Goal: Task Accomplishment & Management: Complete application form

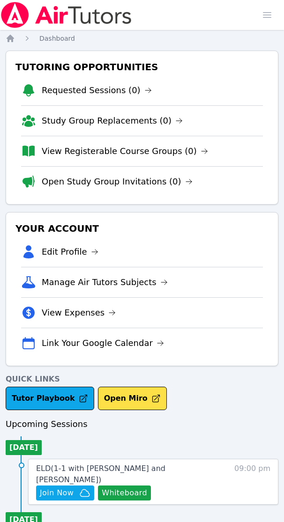
scroll to position [136, 0]
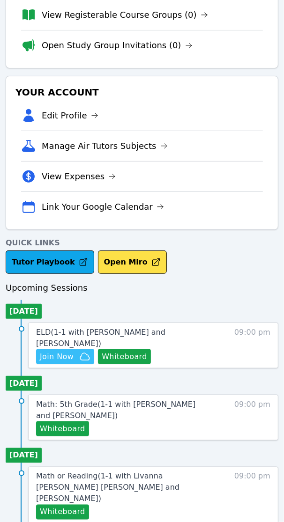
click at [57, 351] on span "Join Now" at bounding box center [57, 356] width 34 height 11
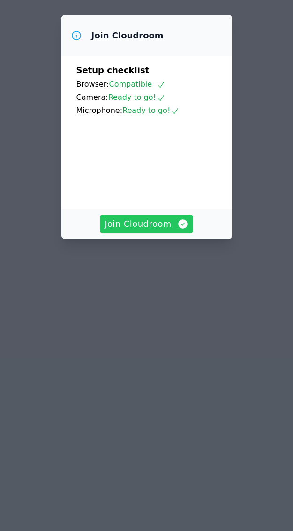
click at [139, 231] on span "Join Cloudroom" at bounding box center [146, 223] width 84 height 13
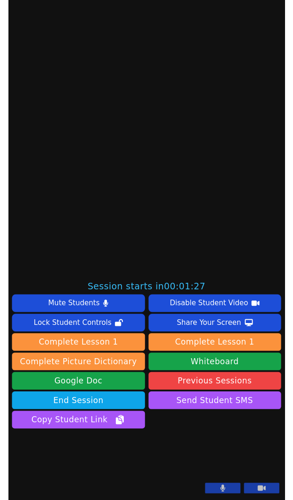
scroll to position [322, 0]
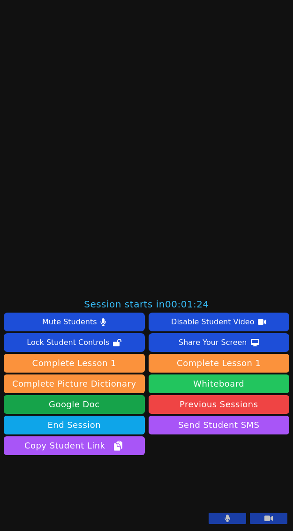
click at [208, 374] on button "Whiteboard" at bounding box center [219, 383] width 141 height 19
click at [216, 374] on button "Whiteboard" at bounding box center [219, 383] width 141 height 19
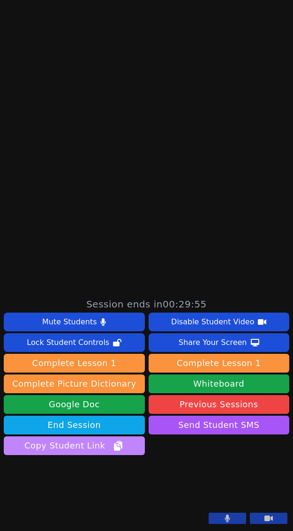
click at [80, 439] on span "Copy Student Link" at bounding box center [73, 445] width 99 height 13
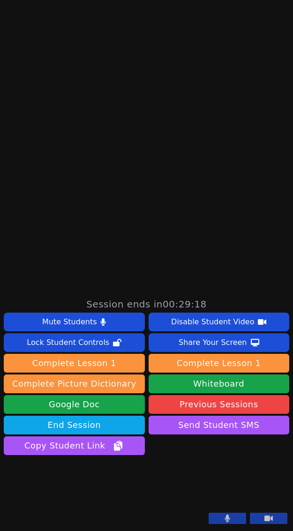
drag, startPoint x: 221, startPoint y: 516, endPoint x: 235, endPoint y: 519, distance: 13.8
click at [221, 516] on button at bounding box center [227, 518] width 37 height 11
click at [264, 522] on icon at bounding box center [268, 517] width 8 height 7
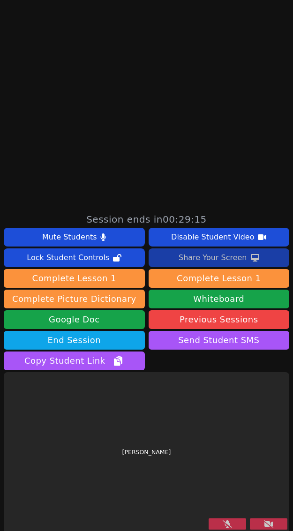
click at [191, 261] on div "Share Your Screen" at bounding box center [213, 257] width 68 height 15
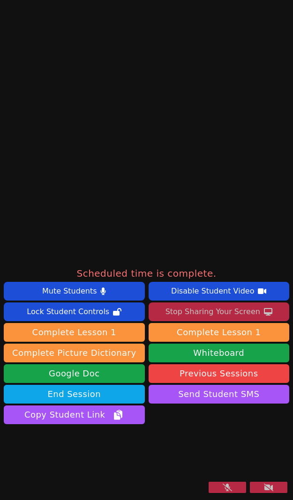
click at [203, 305] on div "Stop Sharing Your Screen" at bounding box center [212, 312] width 95 height 15
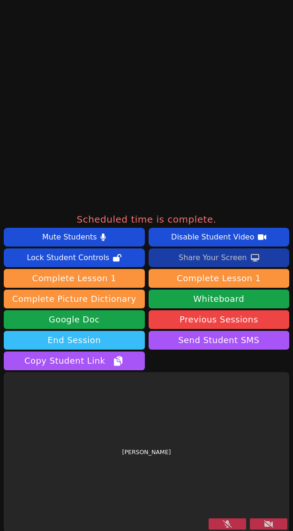
click at [96, 343] on button "End Session" at bounding box center [74, 340] width 141 height 19
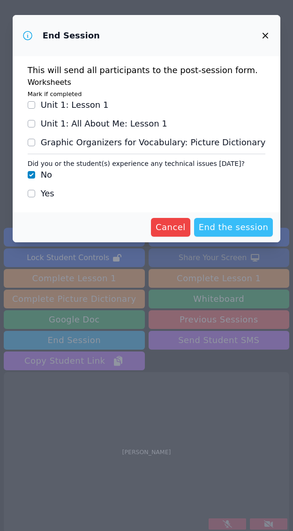
click at [244, 229] on span "End the session" at bounding box center [234, 227] width 70 height 13
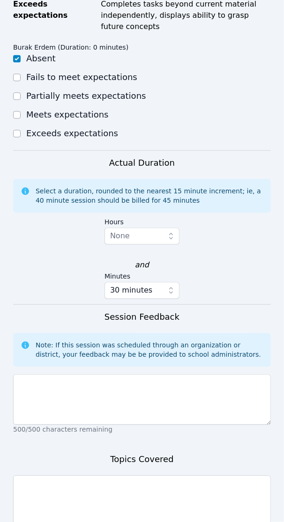
scroll to position [586, 0]
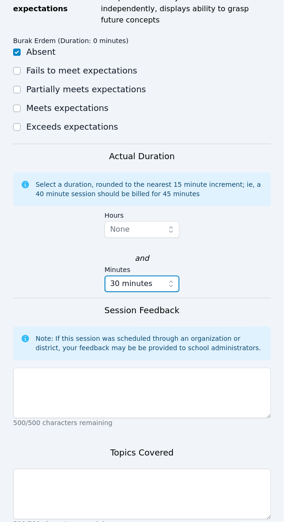
click at [169, 279] on icon "button" at bounding box center [170, 283] width 9 height 9
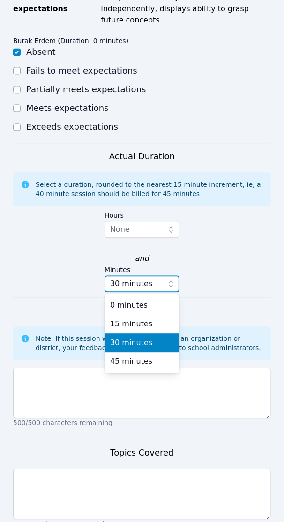
click at [169, 279] on icon "button" at bounding box center [170, 283] width 9 height 9
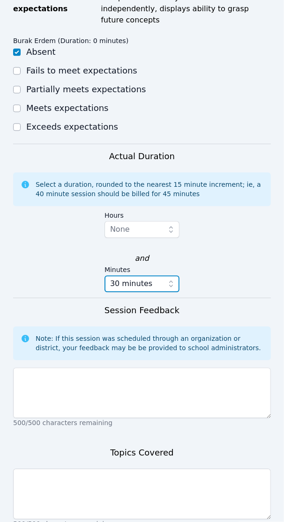
click at [169, 279] on icon "button" at bounding box center [170, 283] width 9 height 9
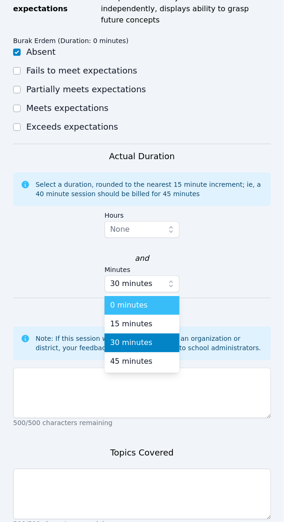
click at [149, 300] on div "0 minutes" at bounding box center [142, 305] width 64 height 11
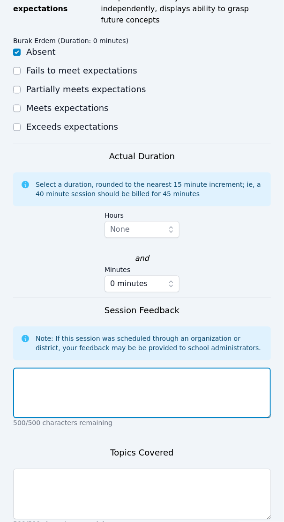
click at [73, 368] on textarea at bounding box center [142, 393] width 258 height 51
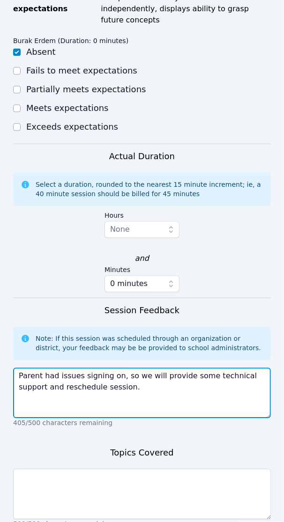
type textarea "Parent had issues signing on, so we will provide some technical support and res…"
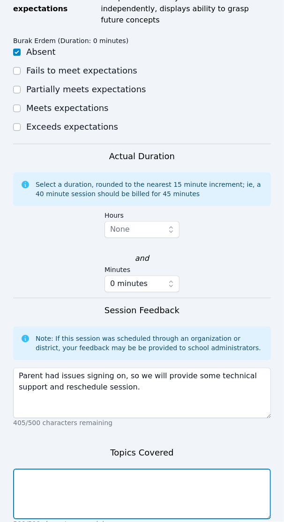
click at [48, 469] on textarea at bounding box center [142, 494] width 258 height 51
type textarea "n/a"
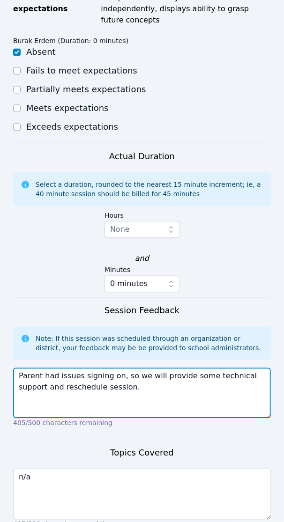
click at [195, 368] on textarea "Parent had issues signing on, so we will provide some technical support and res…" at bounding box center [142, 393] width 258 height 51
click at [123, 380] on textarea "Parent had issues signing on, so we will provide technical support and reschedu…" at bounding box center [142, 393] width 258 height 51
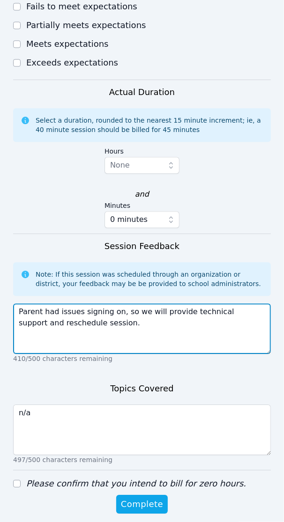
scroll to position [651, 0]
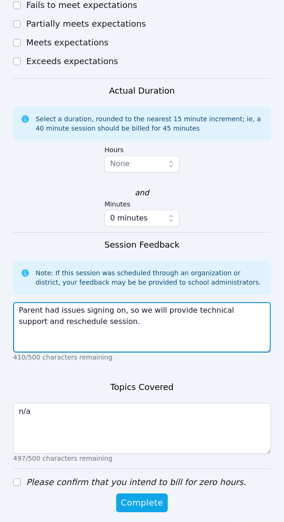
type textarea "Parent had issues signing on, so we will provide technical support and reschedu…"
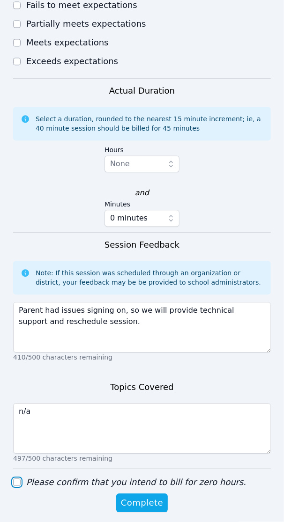
click at [15, 479] on input "Please confirm that you intend to bill for zero hours." at bounding box center [16, 482] width 7 height 7
checkbox input "true"
click at [140, 497] on span "Complete" at bounding box center [142, 503] width 42 height 13
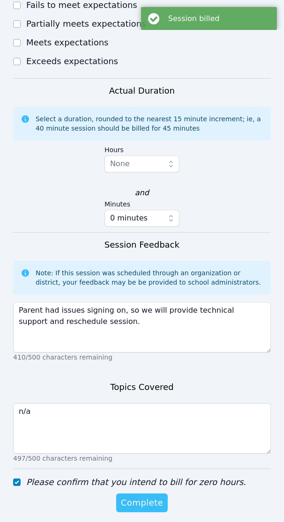
scroll to position [0, 0]
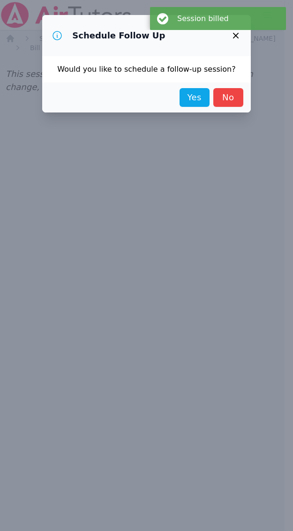
click at [186, 93] on link "Yes" at bounding box center [194, 97] width 30 height 19
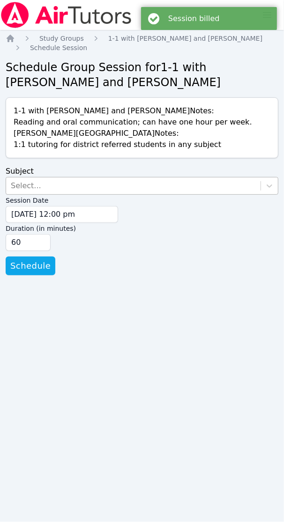
click at [18, 184] on div "Select..." at bounding box center [26, 185] width 30 height 11
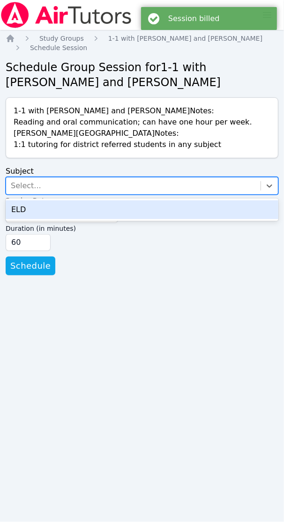
click at [30, 216] on div "ELD" at bounding box center [142, 210] width 273 height 19
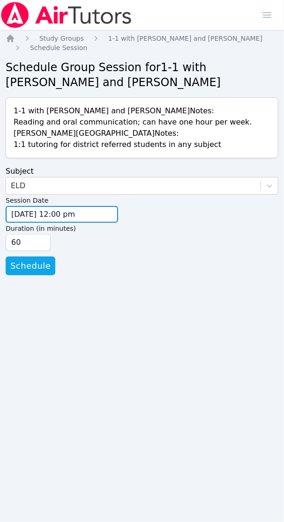
click at [17, 214] on input "09/18/2025 12:00 pm" at bounding box center [62, 214] width 112 height 17
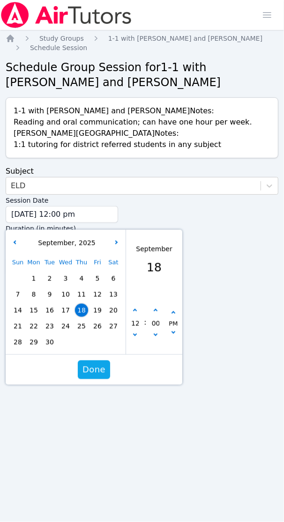
click at [19, 327] on span "21" at bounding box center [17, 326] width 13 height 13
click at [135, 308] on button "button" at bounding box center [134, 310] width 9 height 9
type input "09/21/2025 01:00 pm"
type input "01"
click at [135, 308] on button "button" at bounding box center [134, 310] width 9 height 9
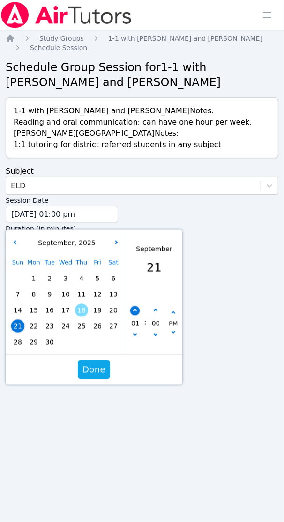
type input "09/21/2025 02:00 pm"
type input "02"
click at [135, 308] on button "button" at bounding box center [134, 310] width 9 height 9
type input "09/21/2025 03:00 pm"
type input "03"
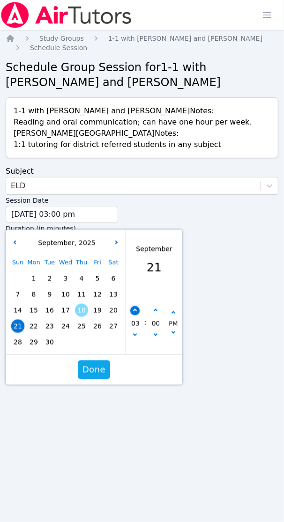
click at [135, 308] on button "button" at bounding box center [134, 310] width 9 height 9
type input "09/21/2025 04:00 pm"
type input "04"
click at [135, 308] on button "button" at bounding box center [134, 310] width 9 height 9
type input "09/21/2025 05:00 pm"
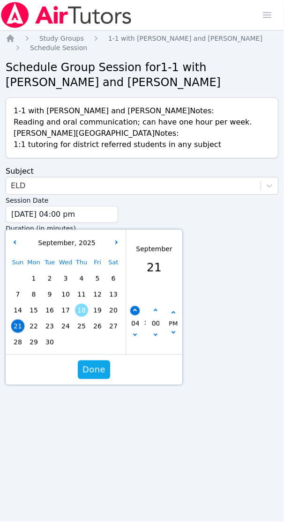
type input "05"
click at [135, 308] on button "button" at bounding box center [134, 310] width 9 height 9
type input "09/21/2025 06:00 pm"
type input "06"
click at [135, 308] on button "button" at bounding box center [134, 310] width 9 height 9
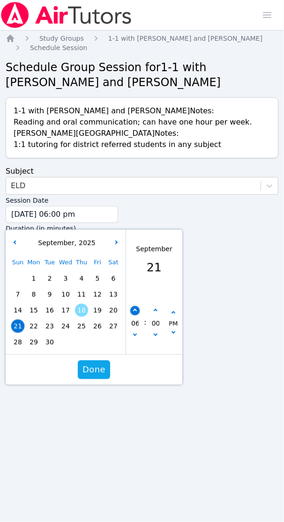
type input "09/21/2025 07:00 pm"
type input "07"
click at [135, 308] on button "button" at bounding box center [134, 310] width 9 height 9
type input "09/21/2025 08:00 pm"
type input "08"
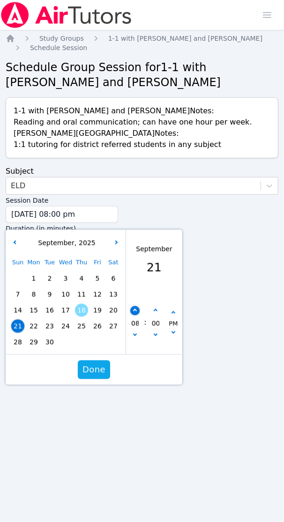
click at [135, 308] on button "button" at bounding box center [134, 310] width 9 height 9
type input "09/21/2025 09:00 pm"
type input "09"
click at [107, 371] on button "Done" at bounding box center [94, 370] width 32 height 19
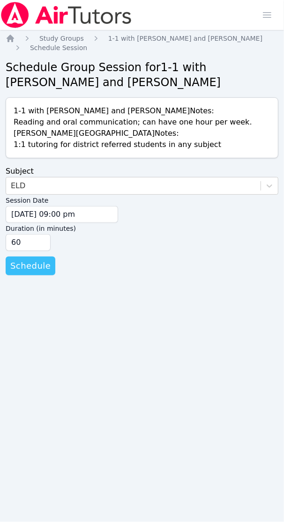
click at [29, 268] on span "Schedule" at bounding box center [30, 266] width 40 height 13
